Goal: Information Seeking & Learning: Learn about a topic

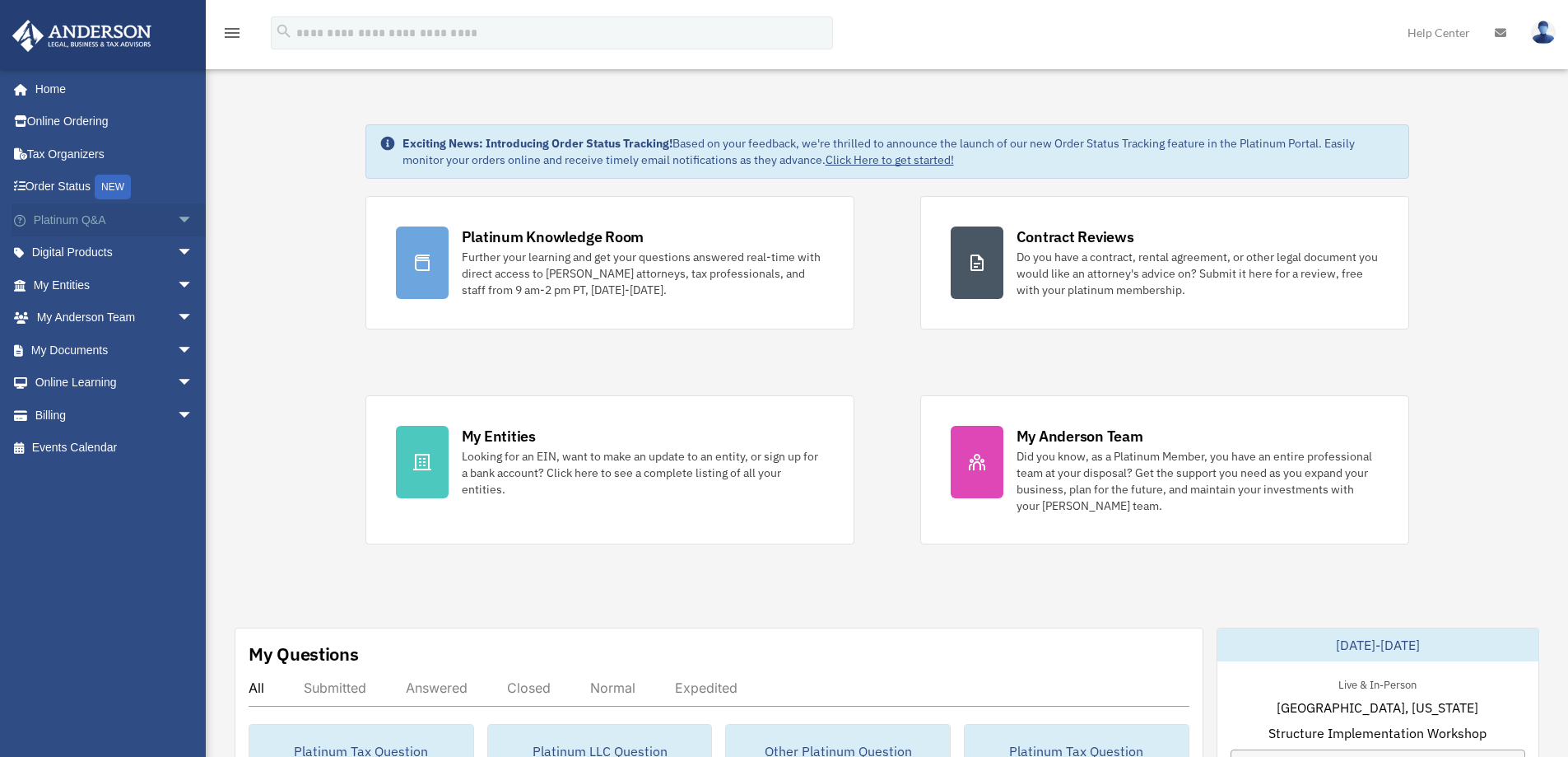
click at [60, 214] on link "Platinum Q&A arrow_drop_down" at bounding box center [114, 220] width 206 height 33
click at [97, 224] on link "Platinum Q&A arrow_drop_down" at bounding box center [114, 220] width 206 height 33
click at [178, 221] on span "arrow_drop_down" at bounding box center [193, 221] width 33 height 34
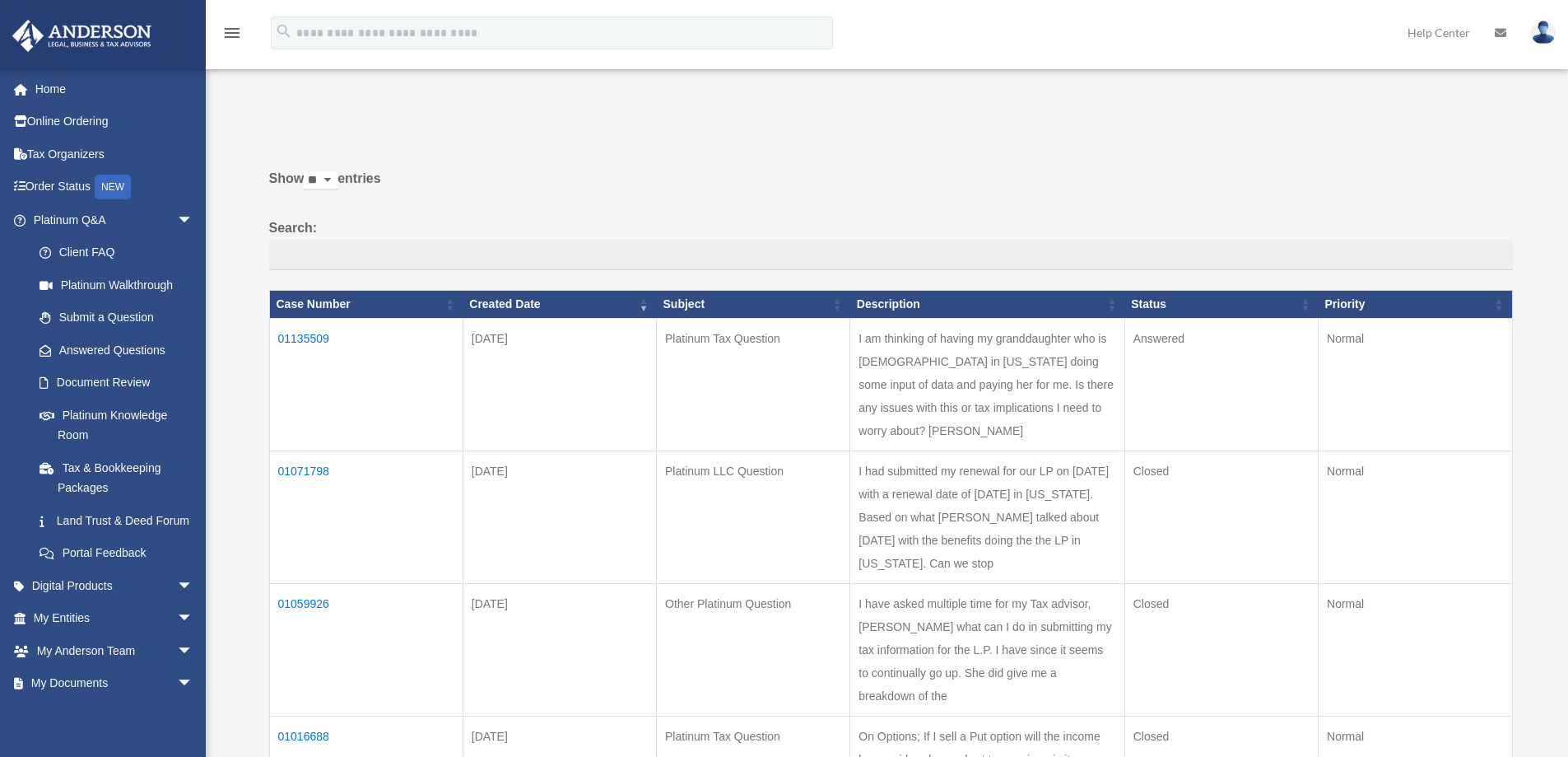
click at [292, 336] on td "01135509" at bounding box center [365, 384] width 193 height 132
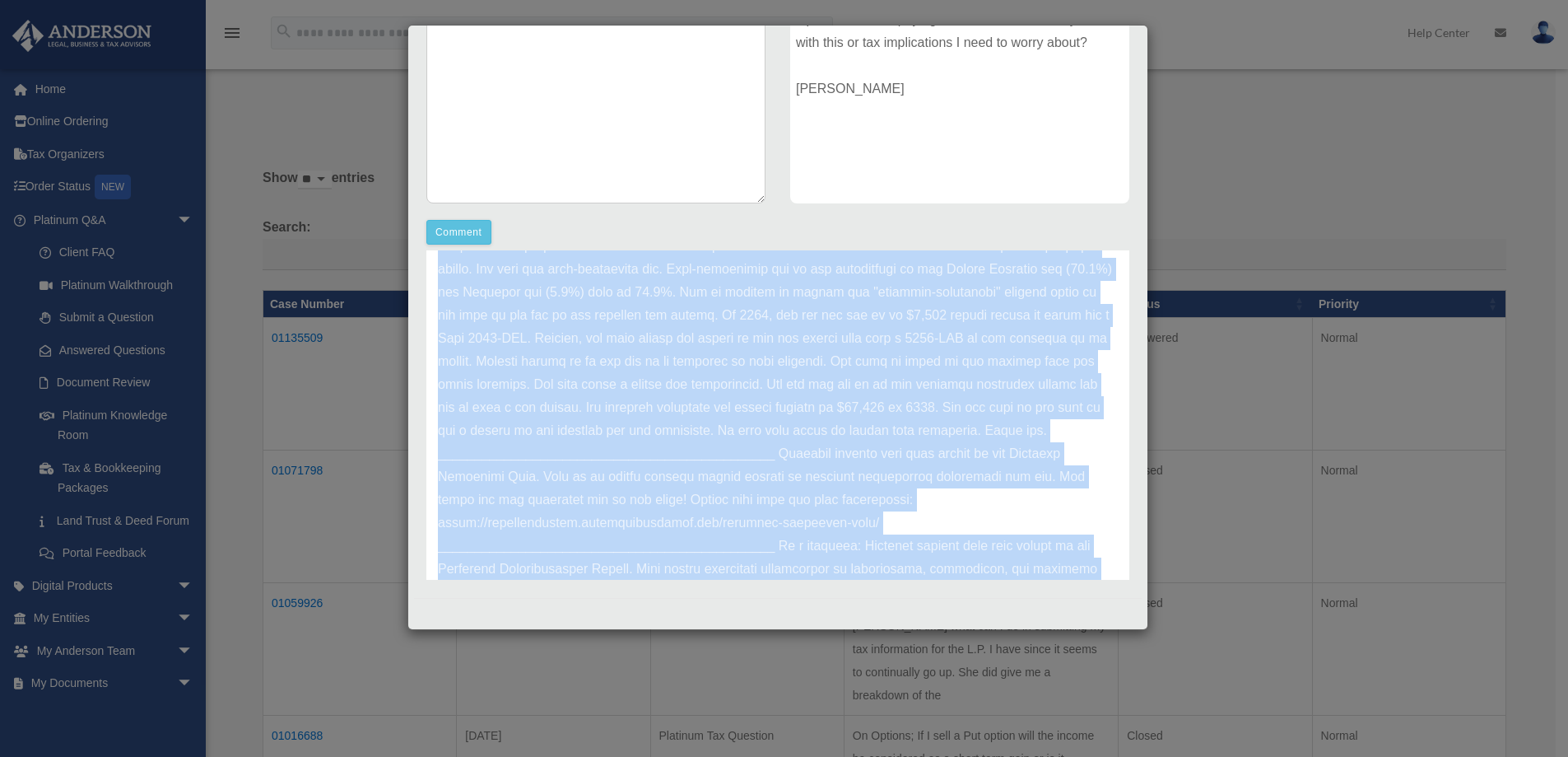
scroll to position [230, 0]
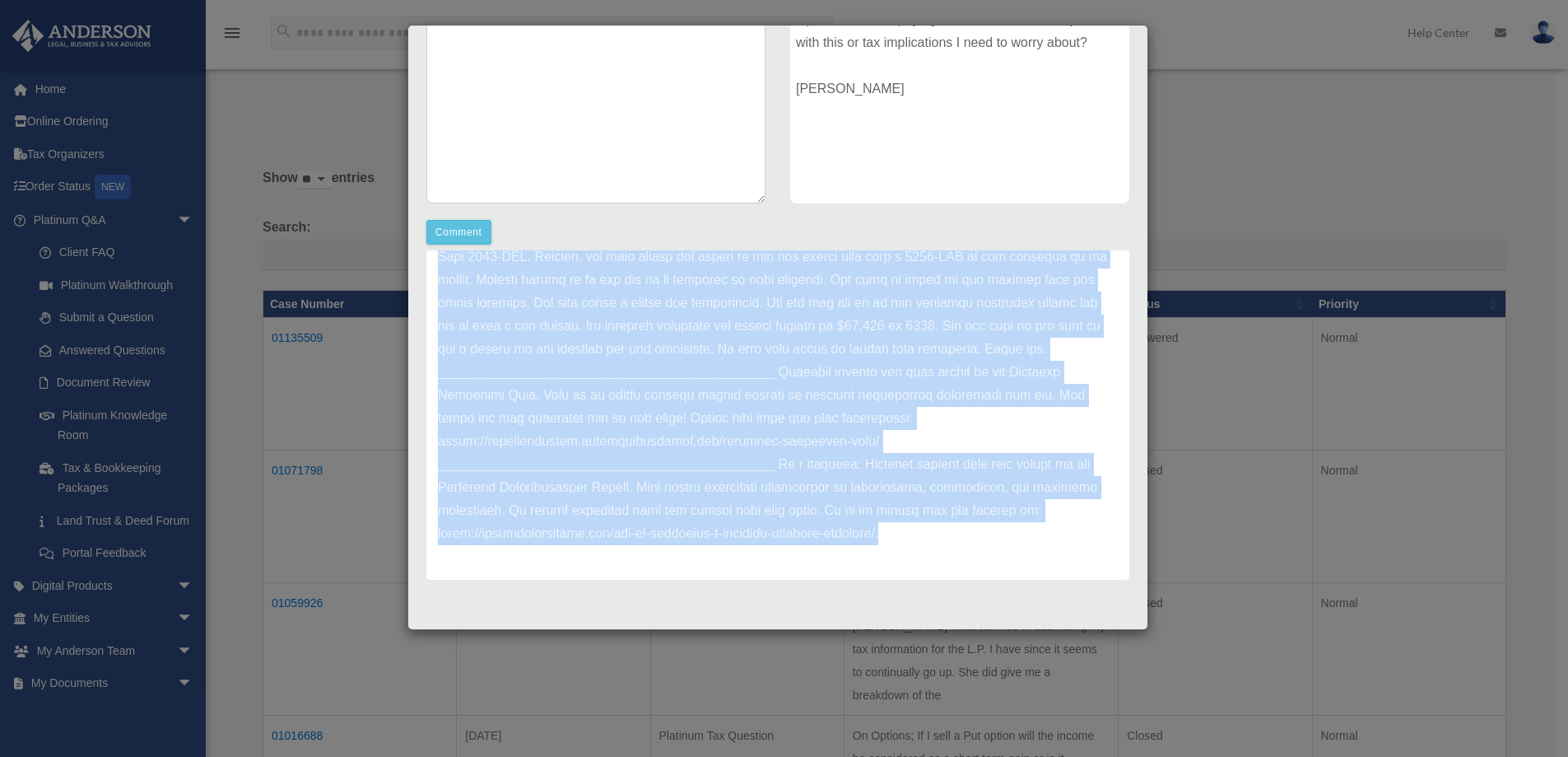
drag, startPoint x: 437, startPoint y: 349, endPoint x: 940, endPoint y: 541, distance: 538.4
click at [940, 541] on div "Update date : [DATE]" at bounding box center [777, 325] width 703 height 507
copy p "Thank you for submitting your question through the Platinum Portal. If you pay …"
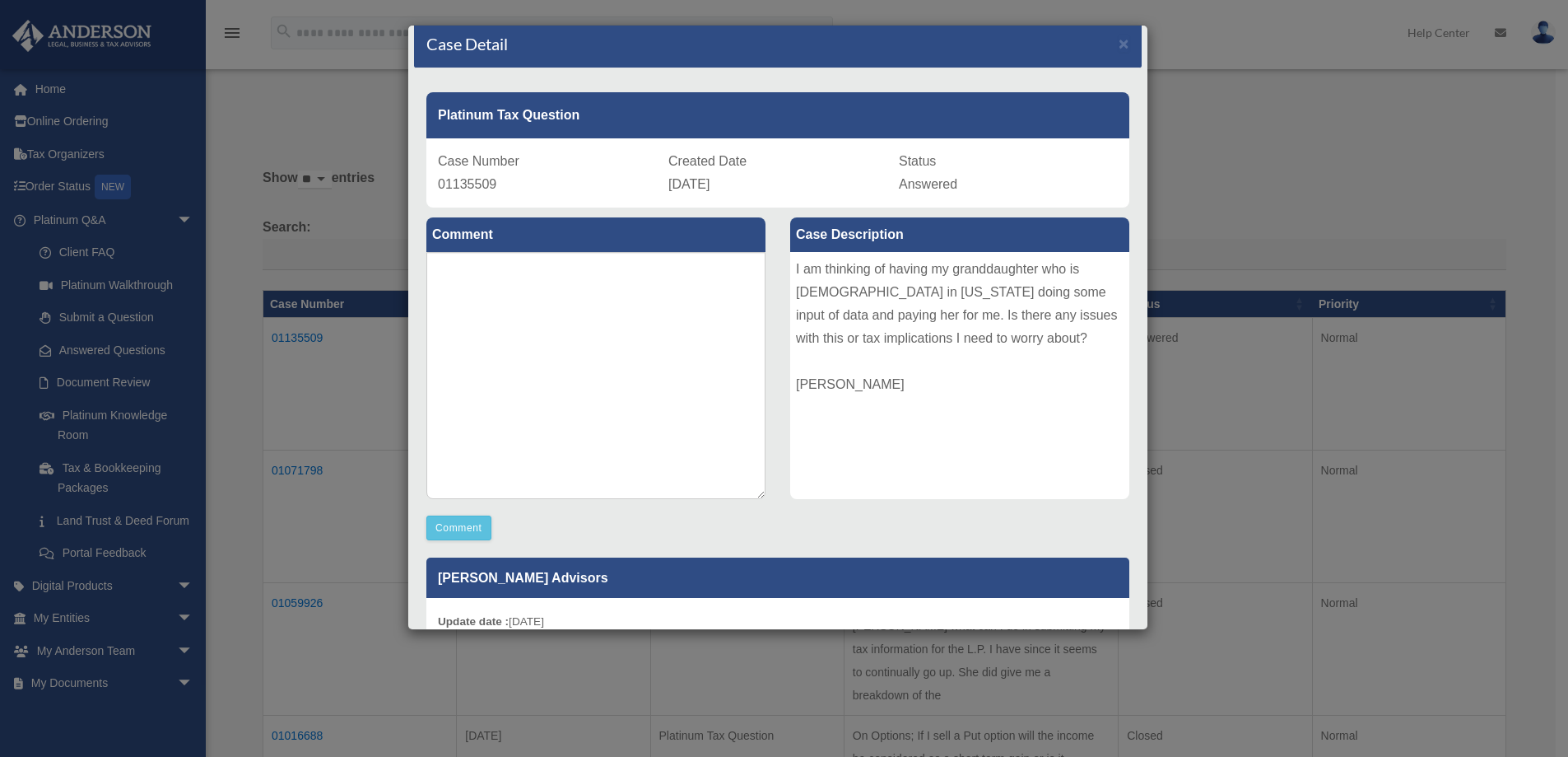
scroll to position [0, 0]
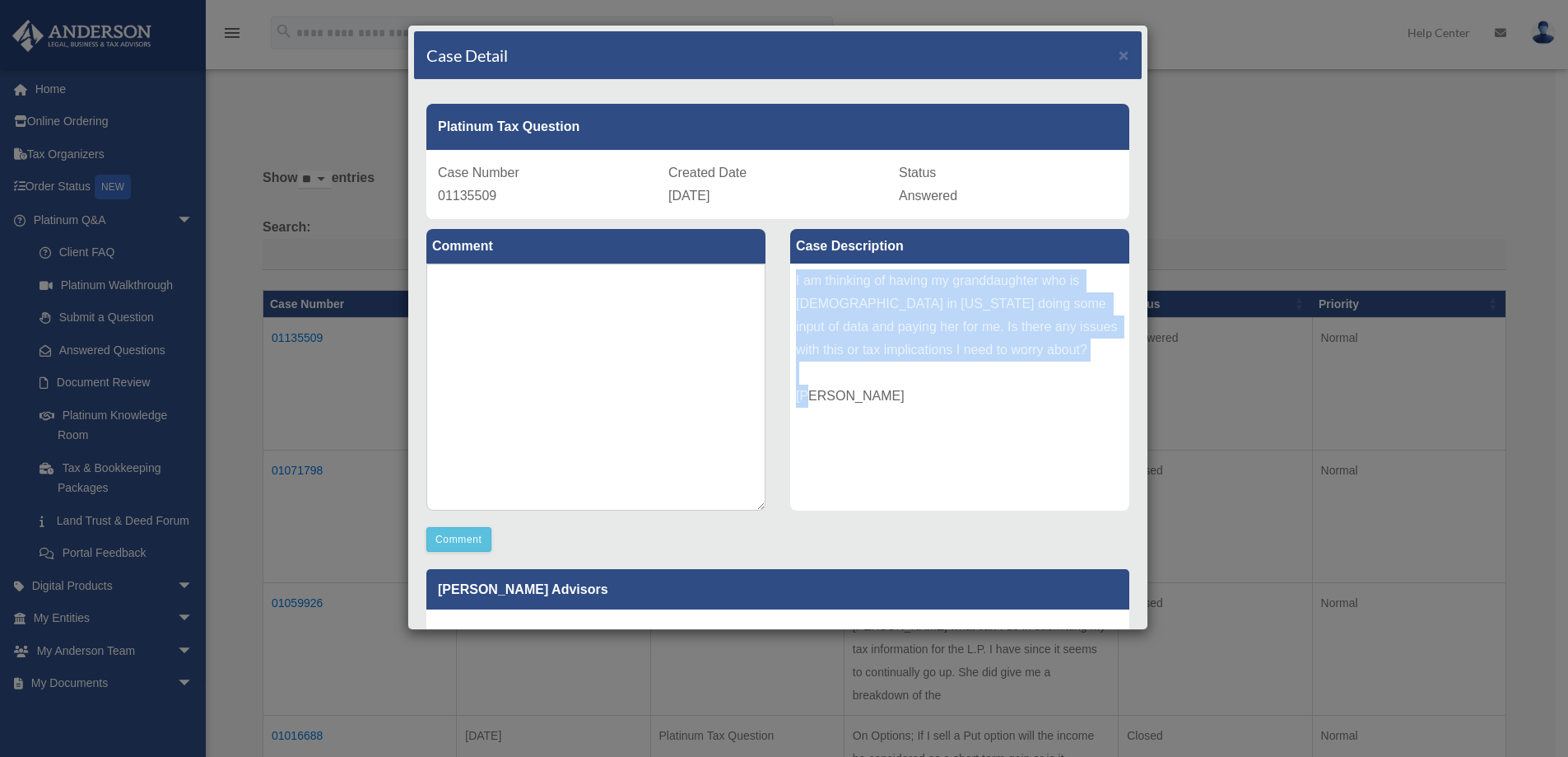
drag, startPoint x: 786, startPoint y: 279, endPoint x: 996, endPoint y: 399, distance: 241.9
click at [996, 399] on div "I am thinking of having my granddaughter who is [DEMOGRAPHIC_DATA] in [US_STATE…" at bounding box center [960, 387] width 340 height 247
copy div "I am thinking of having my granddaughter who is [DEMOGRAPHIC_DATA] in [US_STATE…"
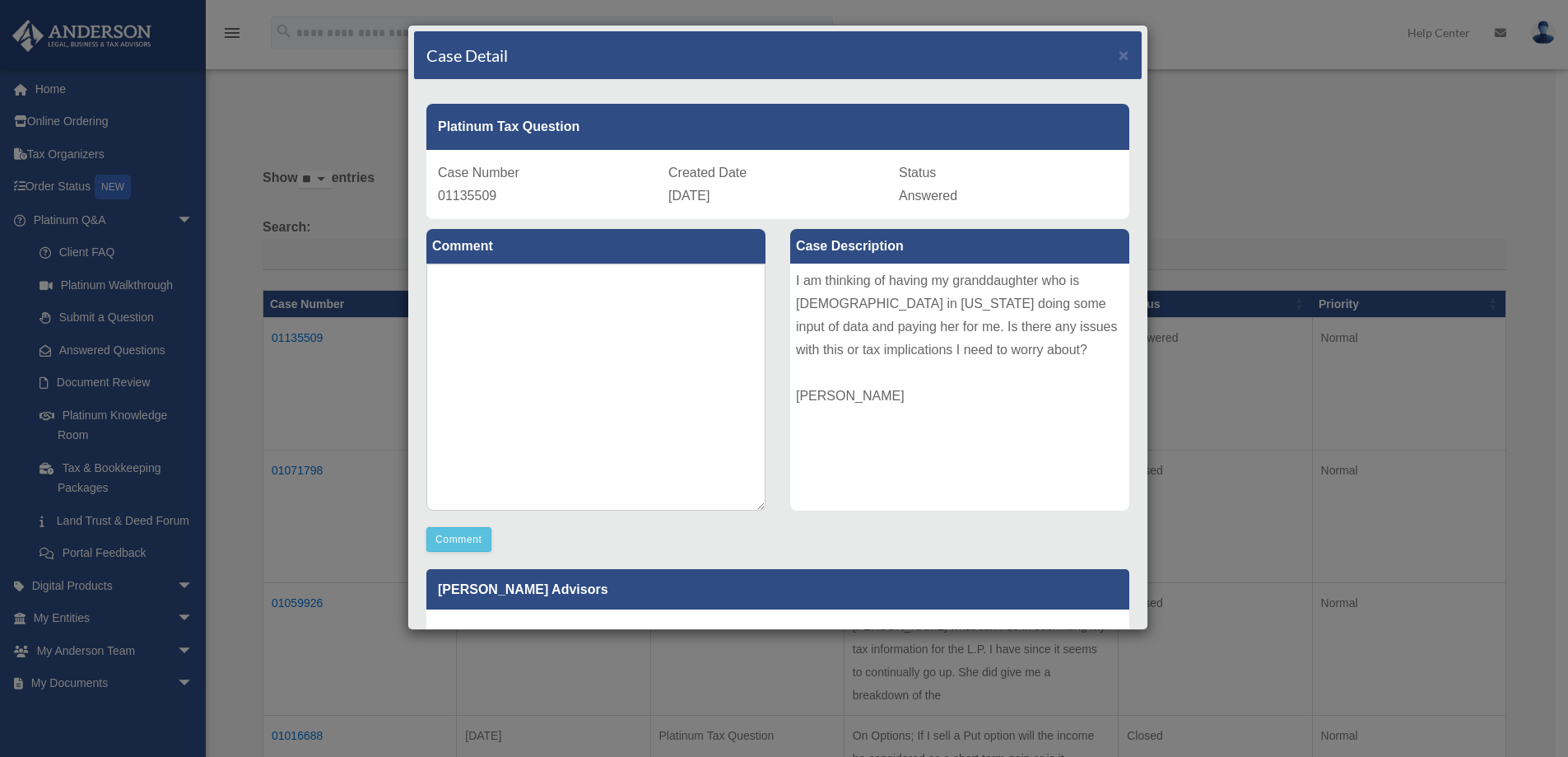
click at [1268, 159] on div "Case Detail × Platinum Tax Question Case Number 01135509 Created Date [DATE] St…" at bounding box center [784, 378] width 1568 height 757
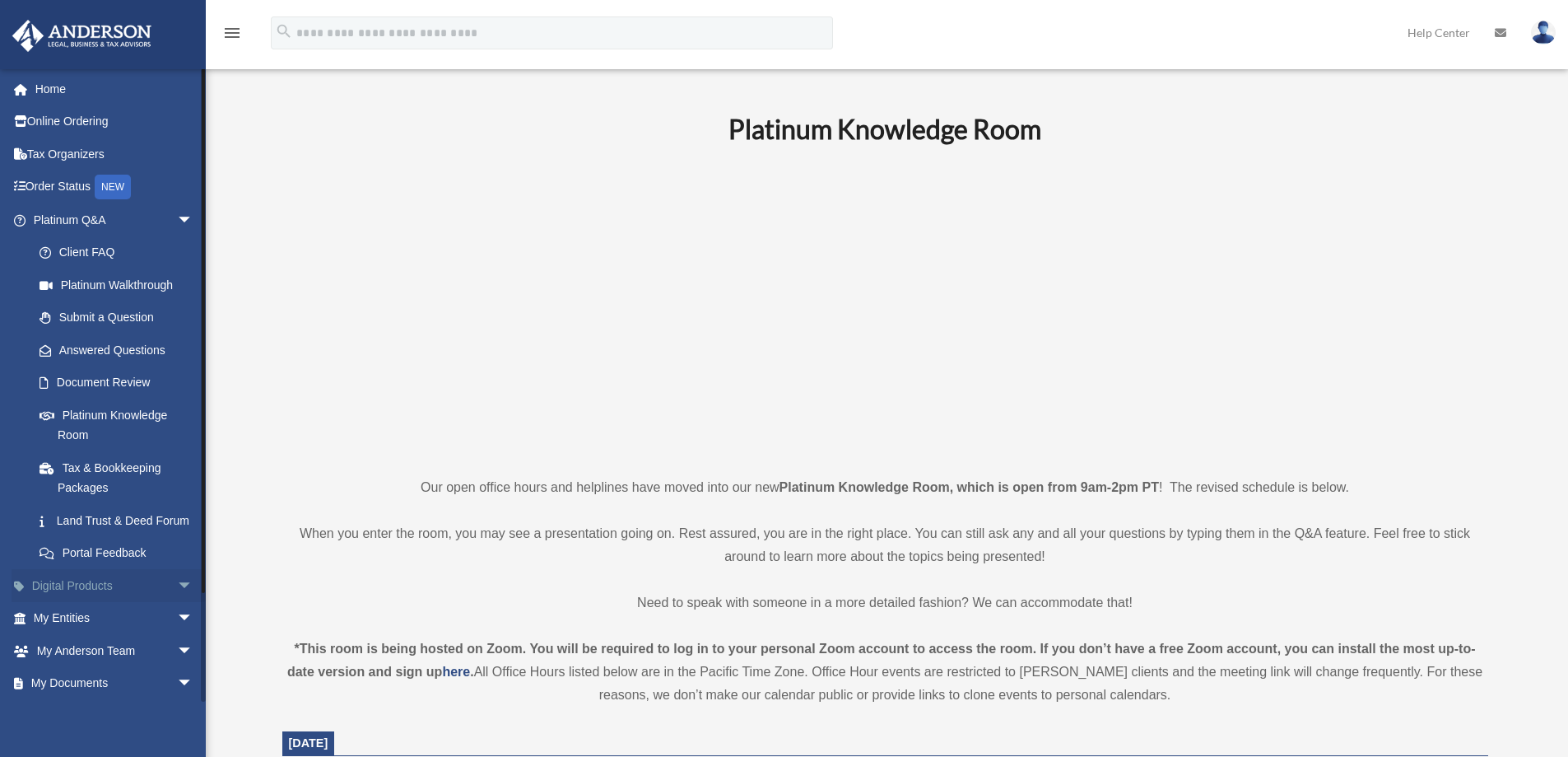
click at [177, 601] on span "arrow_drop_down" at bounding box center [193, 586] width 33 height 34
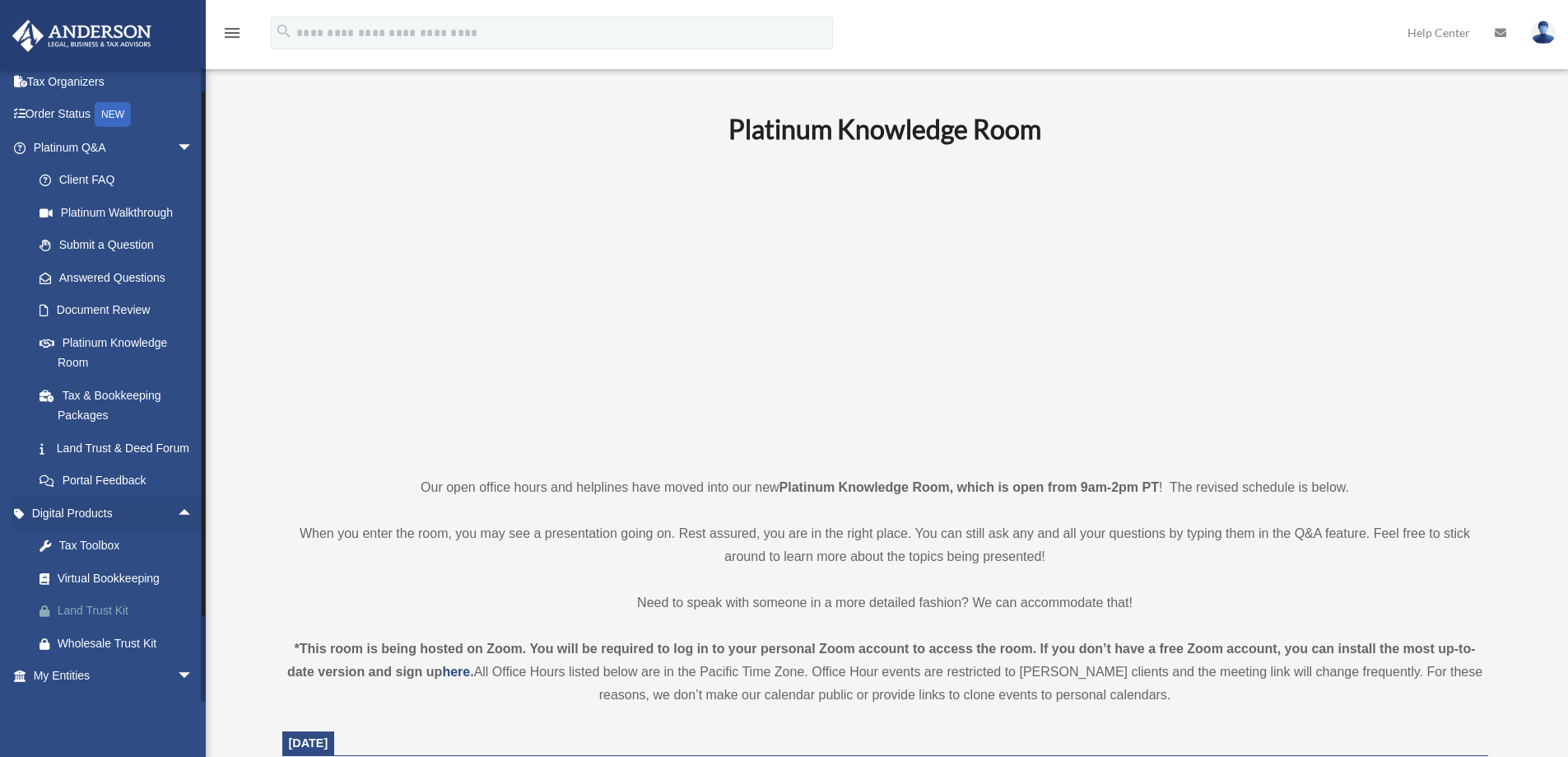
scroll to position [164, 0]
